Goal: Information Seeking & Learning: Learn about a topic

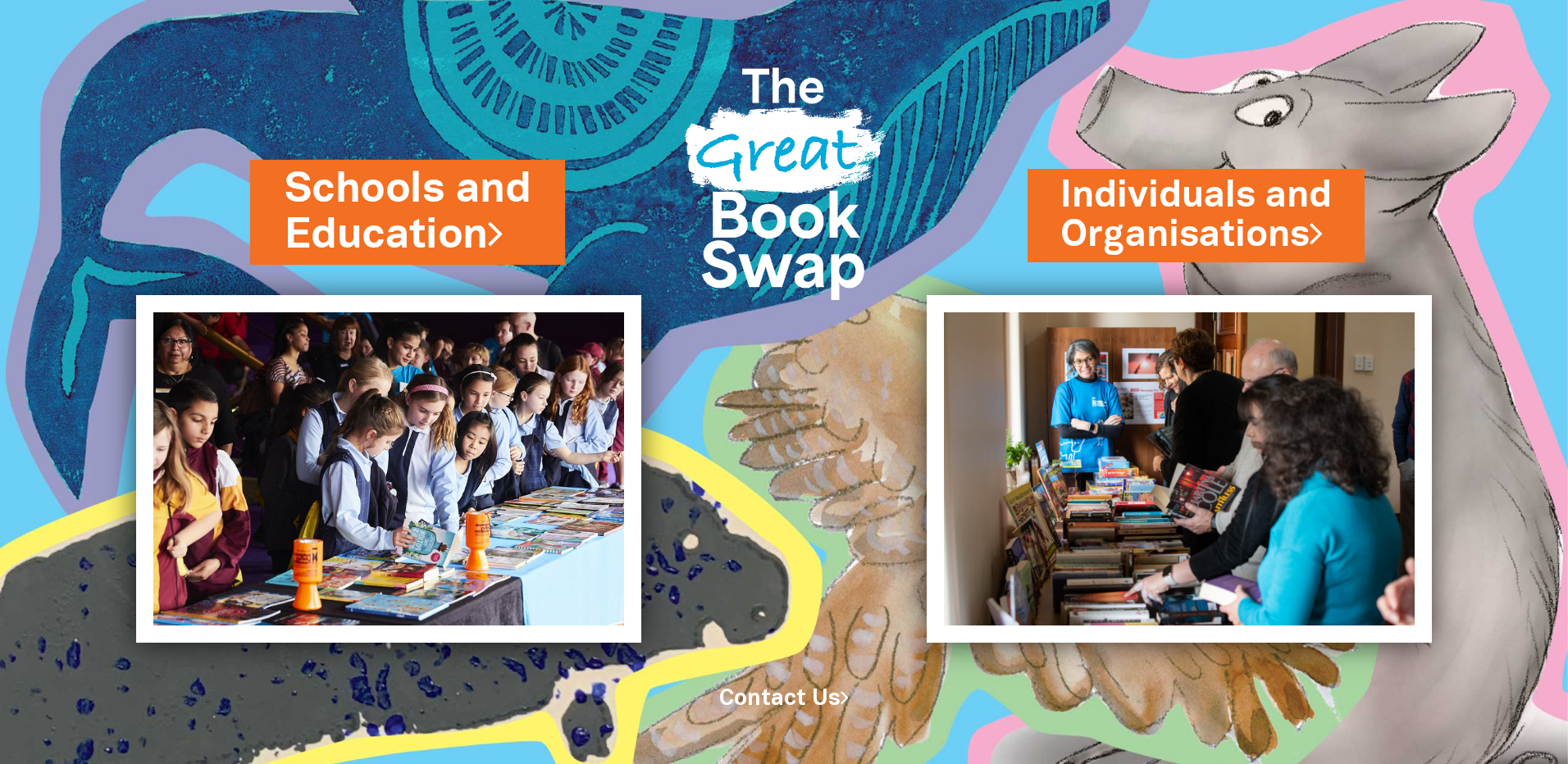
click at [426, 222] on link "Schools and Education" at bounding box center [408, 213] width 246 height 104
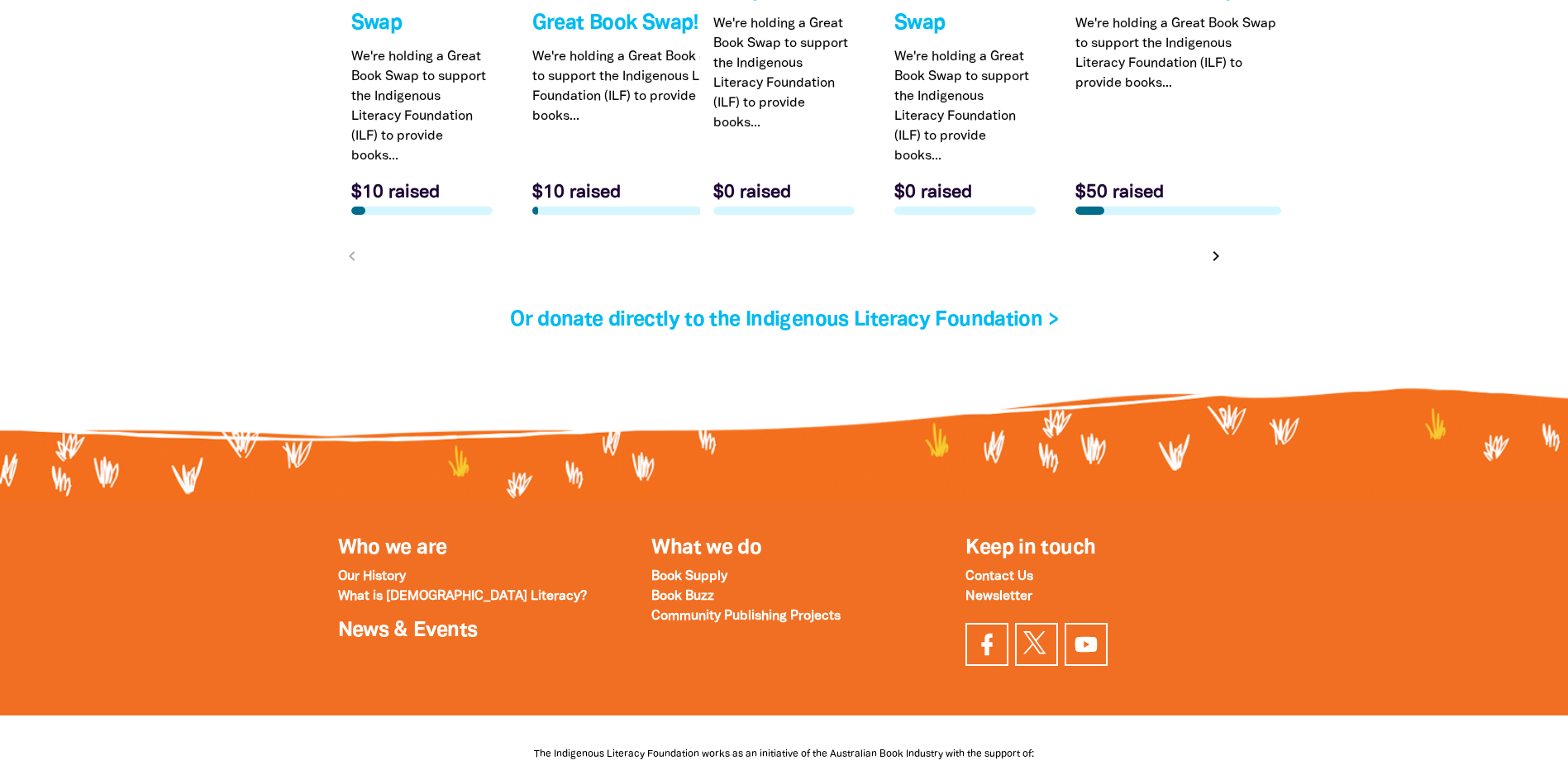
scroll to position [5690, 0]
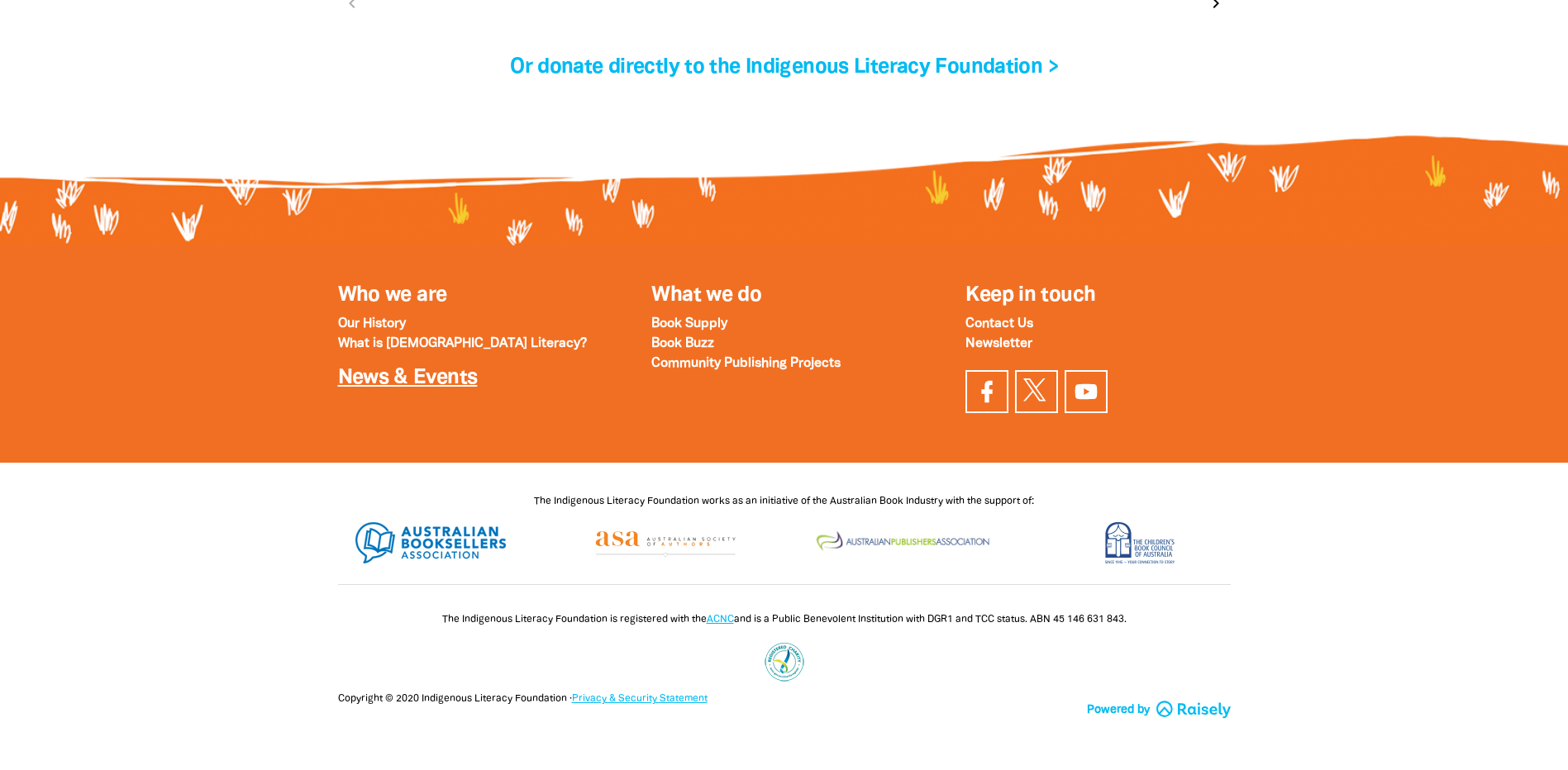
click at [439, 381] on link "News & Events" at bounding box center [408, 378] width 139 height 19
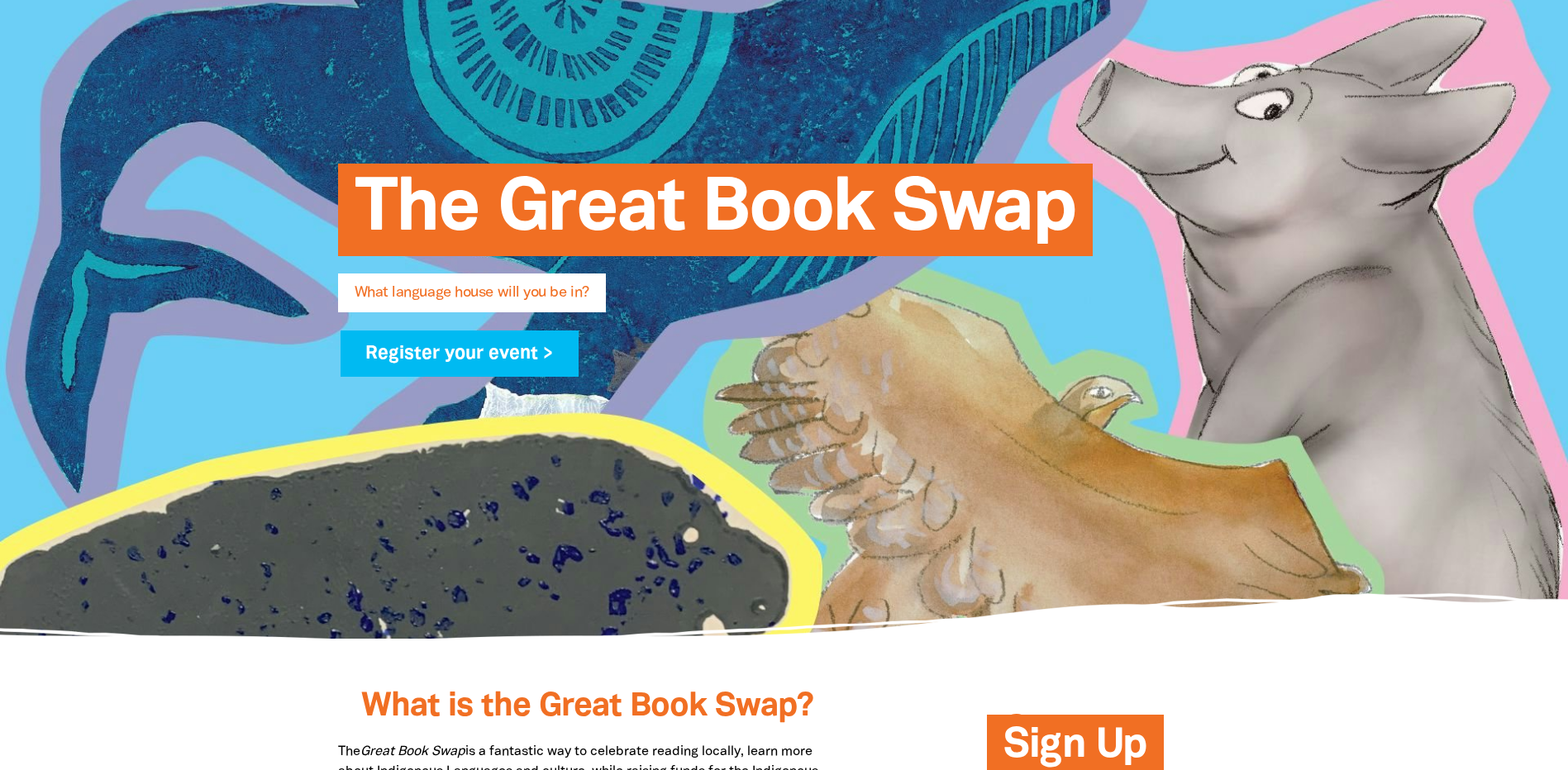
scroll to position [0, 0]
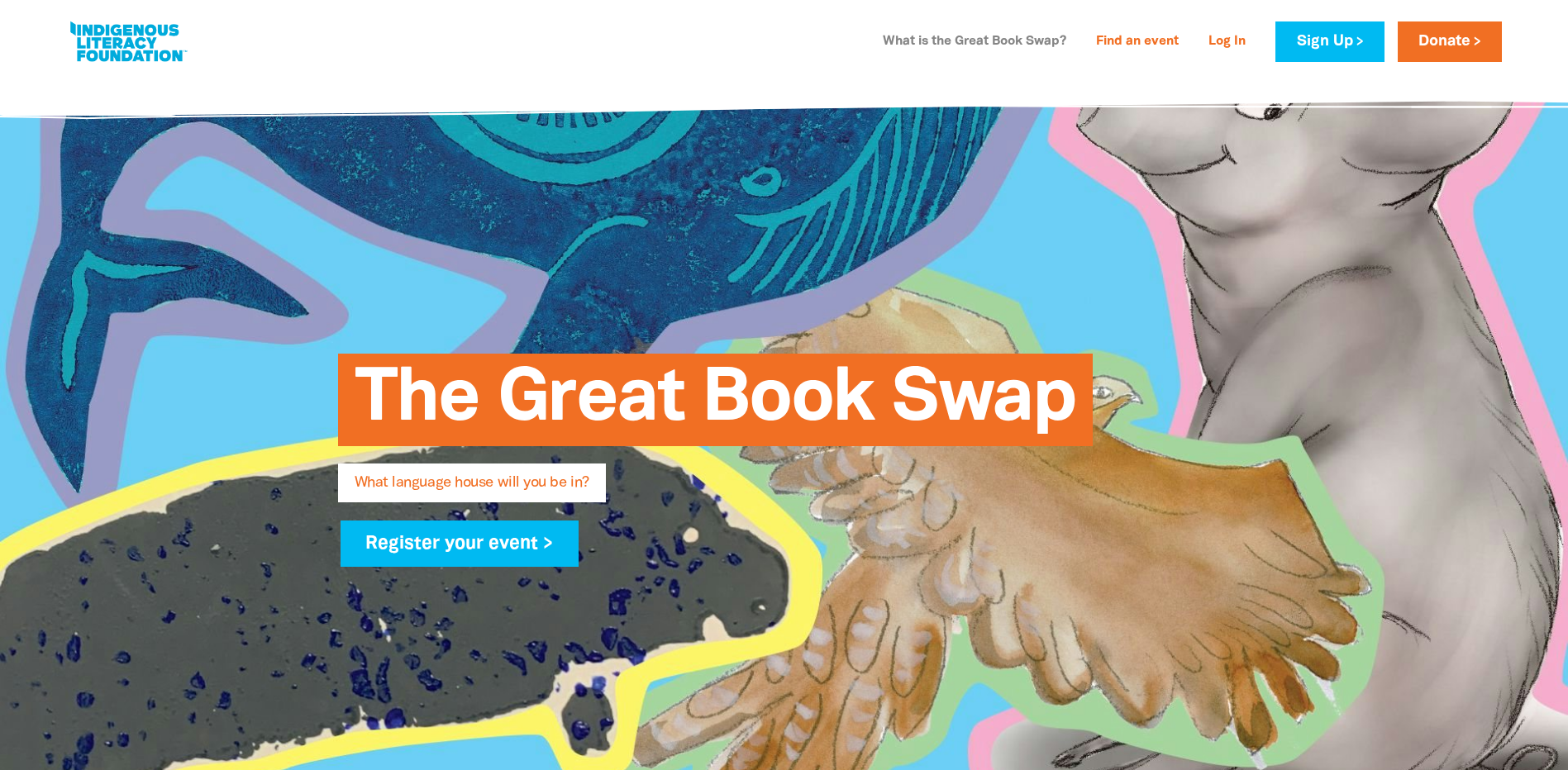
click at [909, 46] on link "What is the Great Book Swap?" at bounding box center [975, 42] width 204 height 27
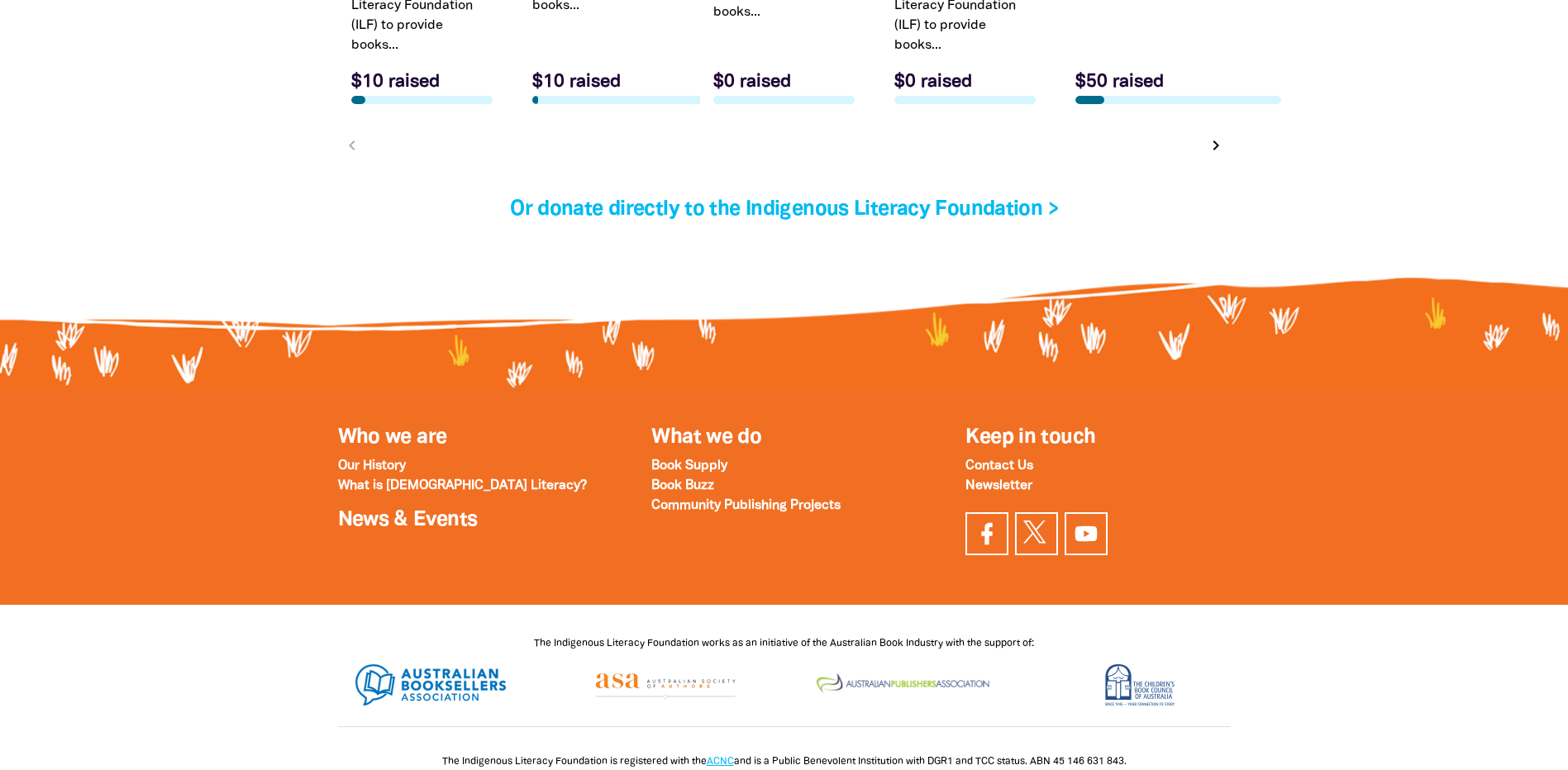
scroll to position [5690, 0]
